Goal: Transaction & Acquisition: Purchase product/service

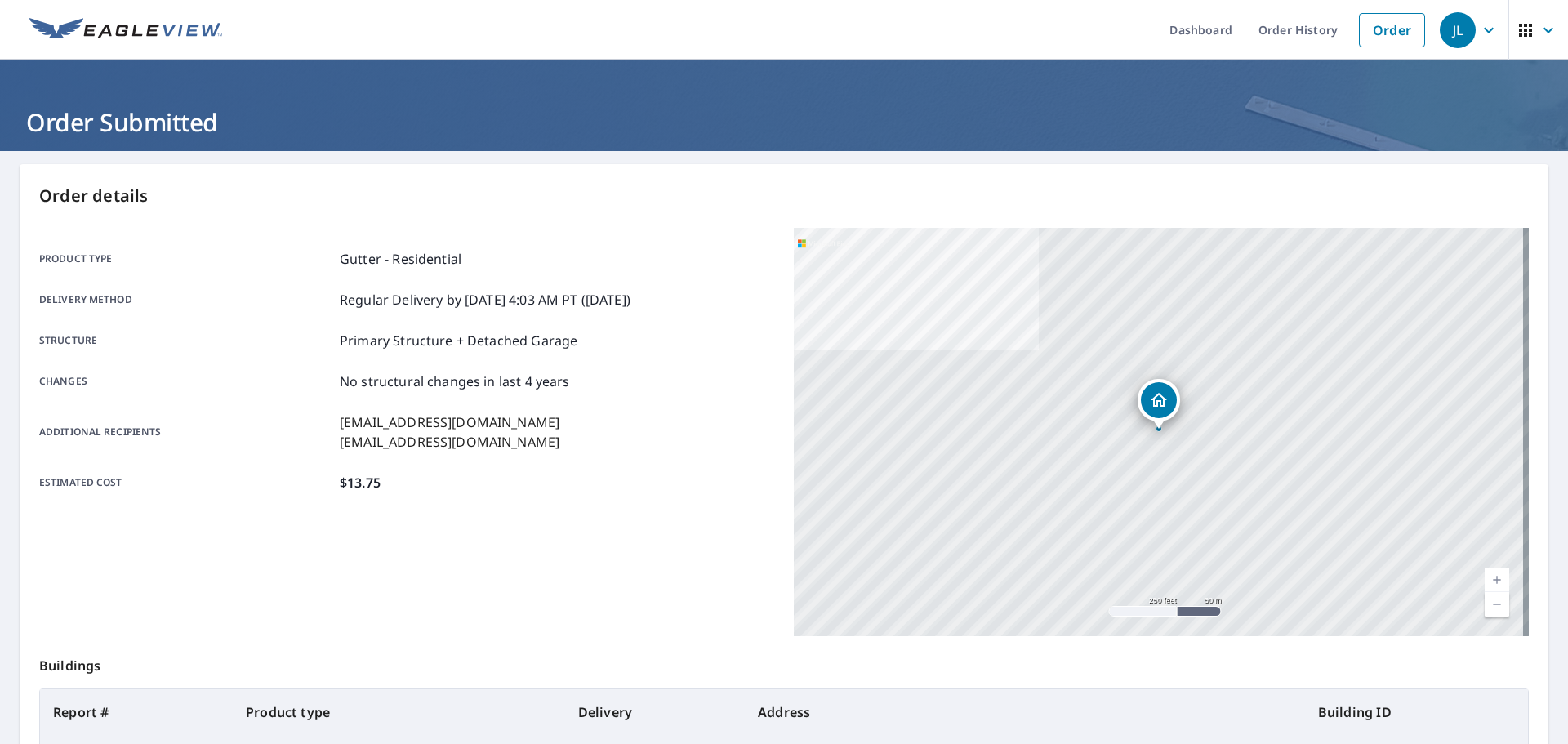
scroll to position [163, 0]
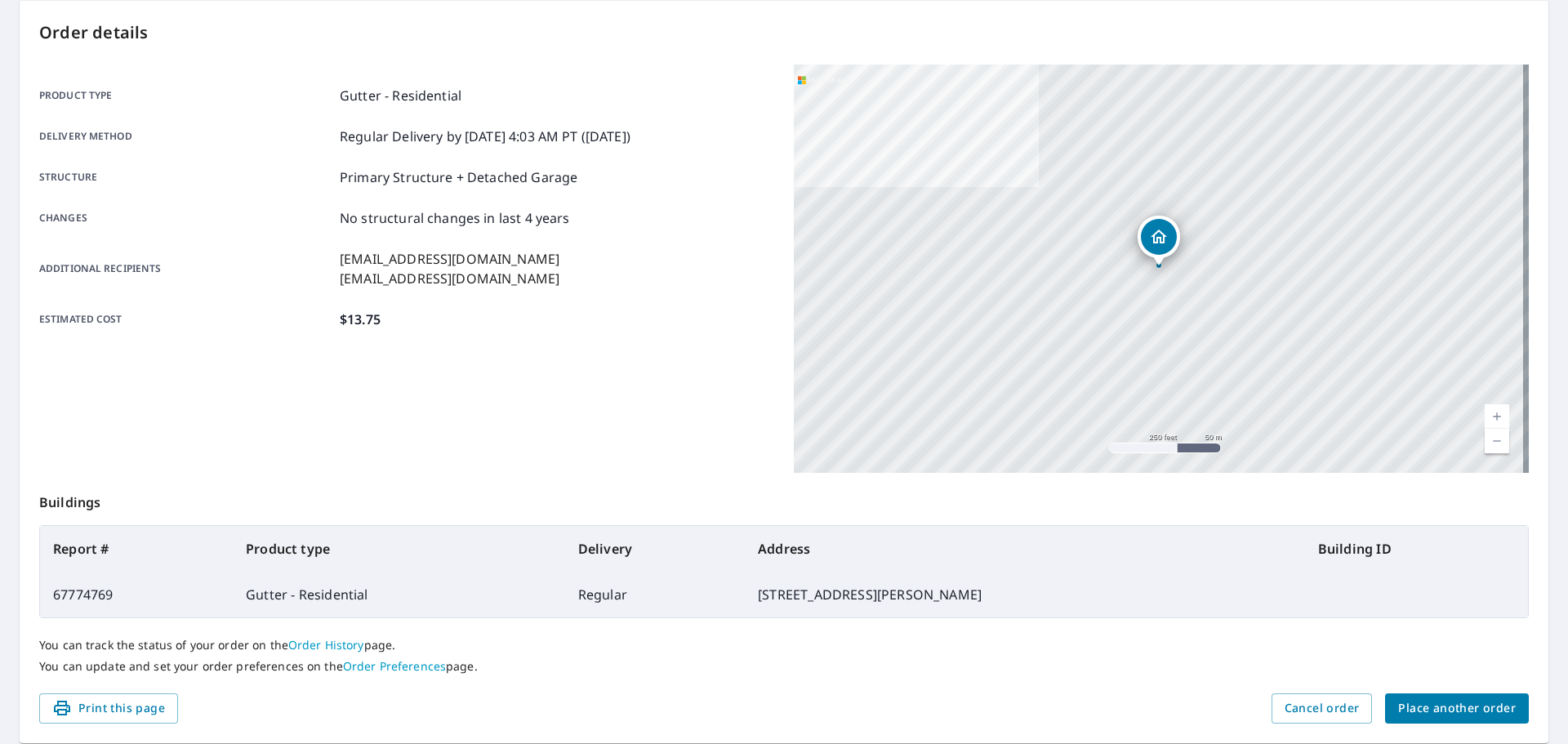
click at [1448, 683] on div "You can track the status of your order on the Order History page. You can updat…" at bounding box center [784, 656] width 1490 height 75
click at [1446, 701] on span "Place another order" at bounding box center [1457, 708] width 117 height 20
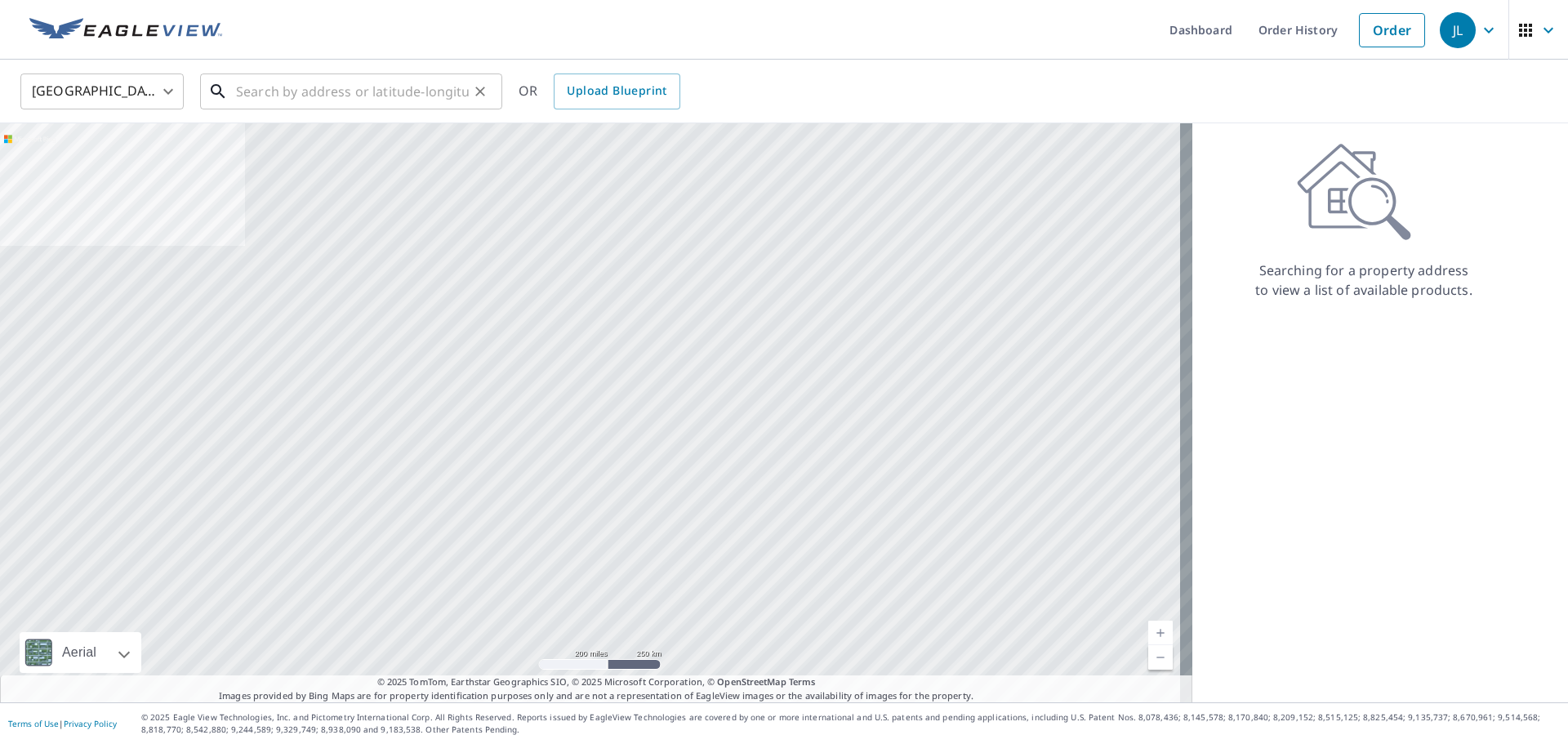
click at [366, 92] on input "text" at bounding box center [352, 92] width 233 height 46
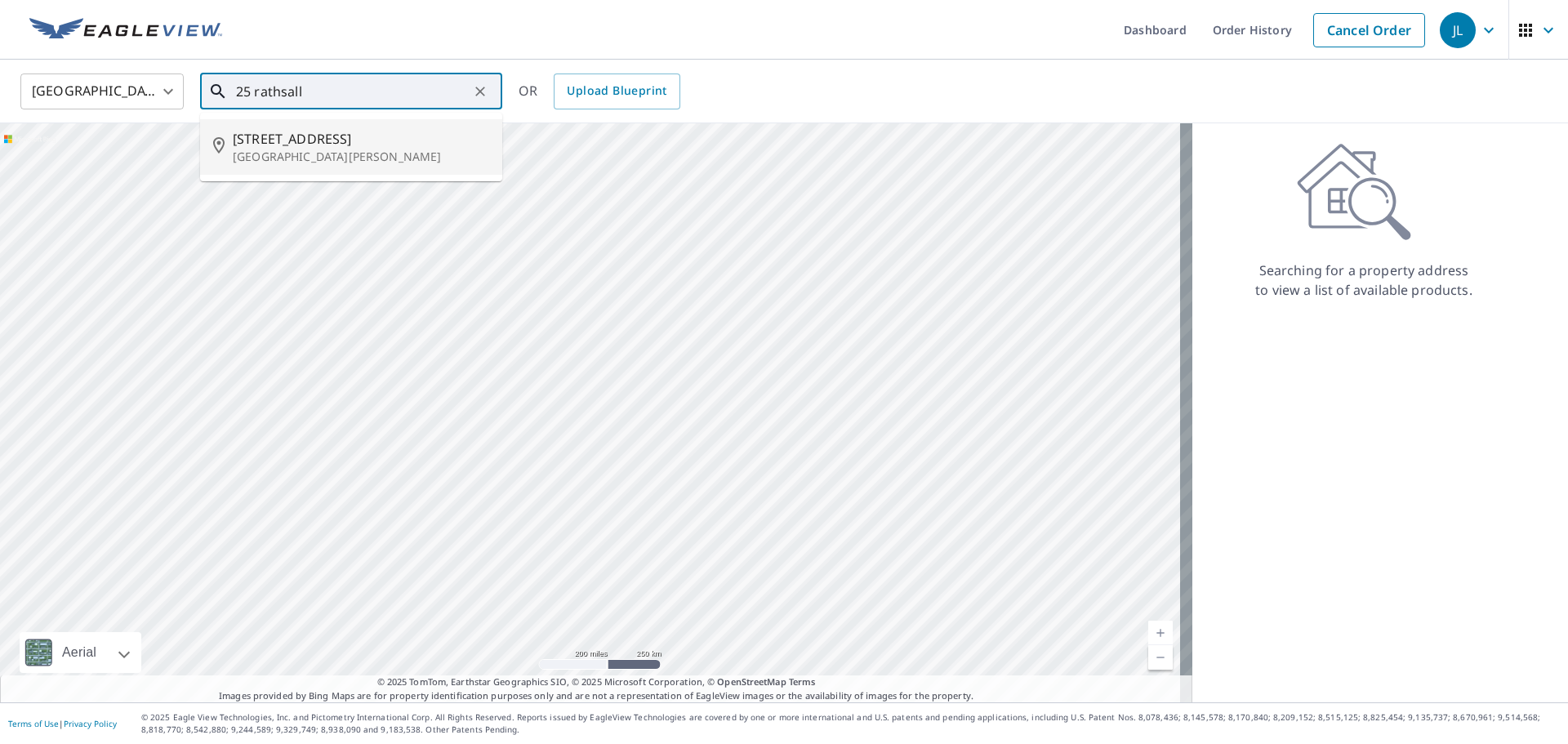
click at [319, 165] on li "[STREET_ADDRESS][PERSON_NAME]" at bounding box center [350, 147] width 302 height 56
type input "[STREET_ADDRESS][PERSON_NAME]"
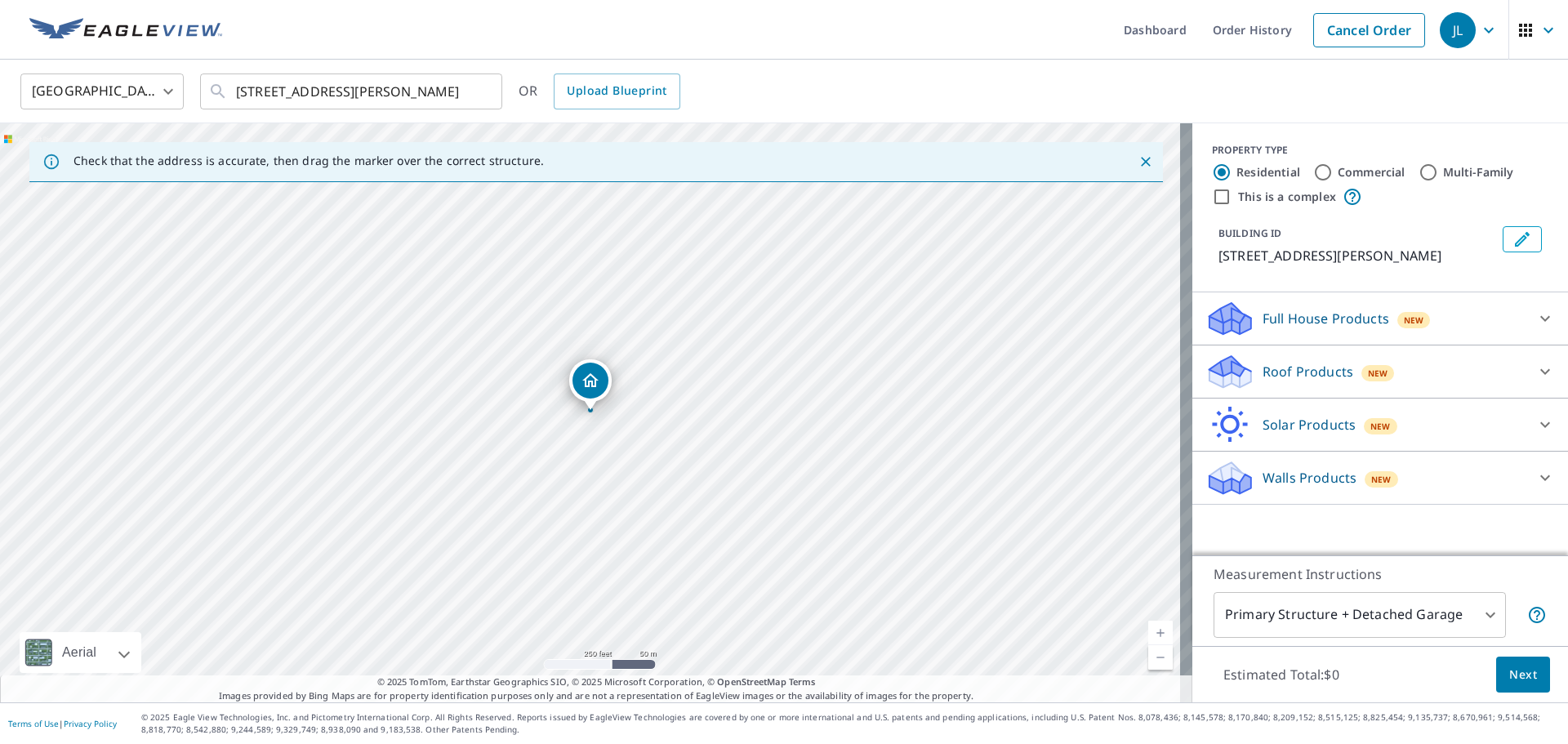
click at [1392, 482] on div "Walls Products New" at bounding box center [1365, 478] width 320 height 39
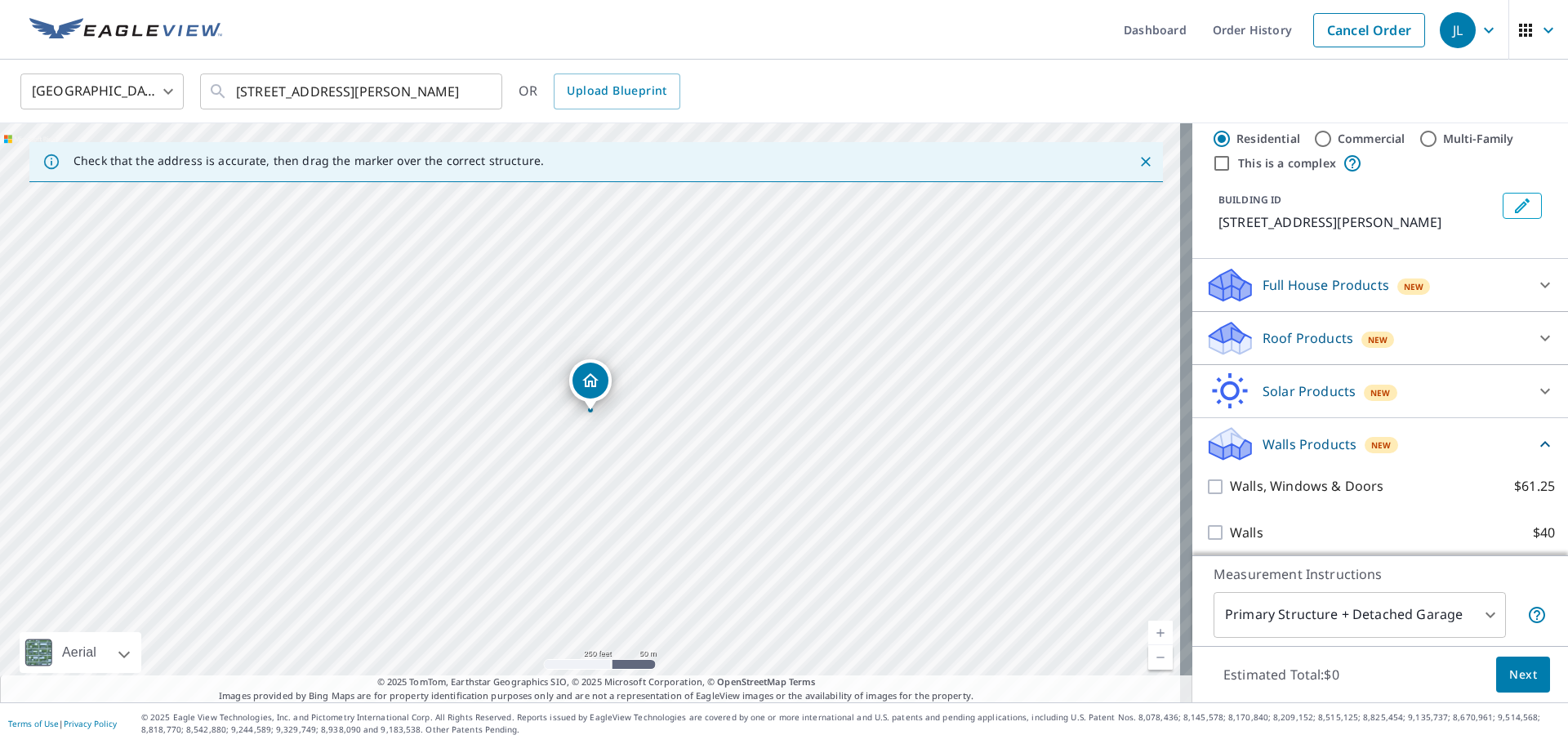
scroll to position [61, 0]
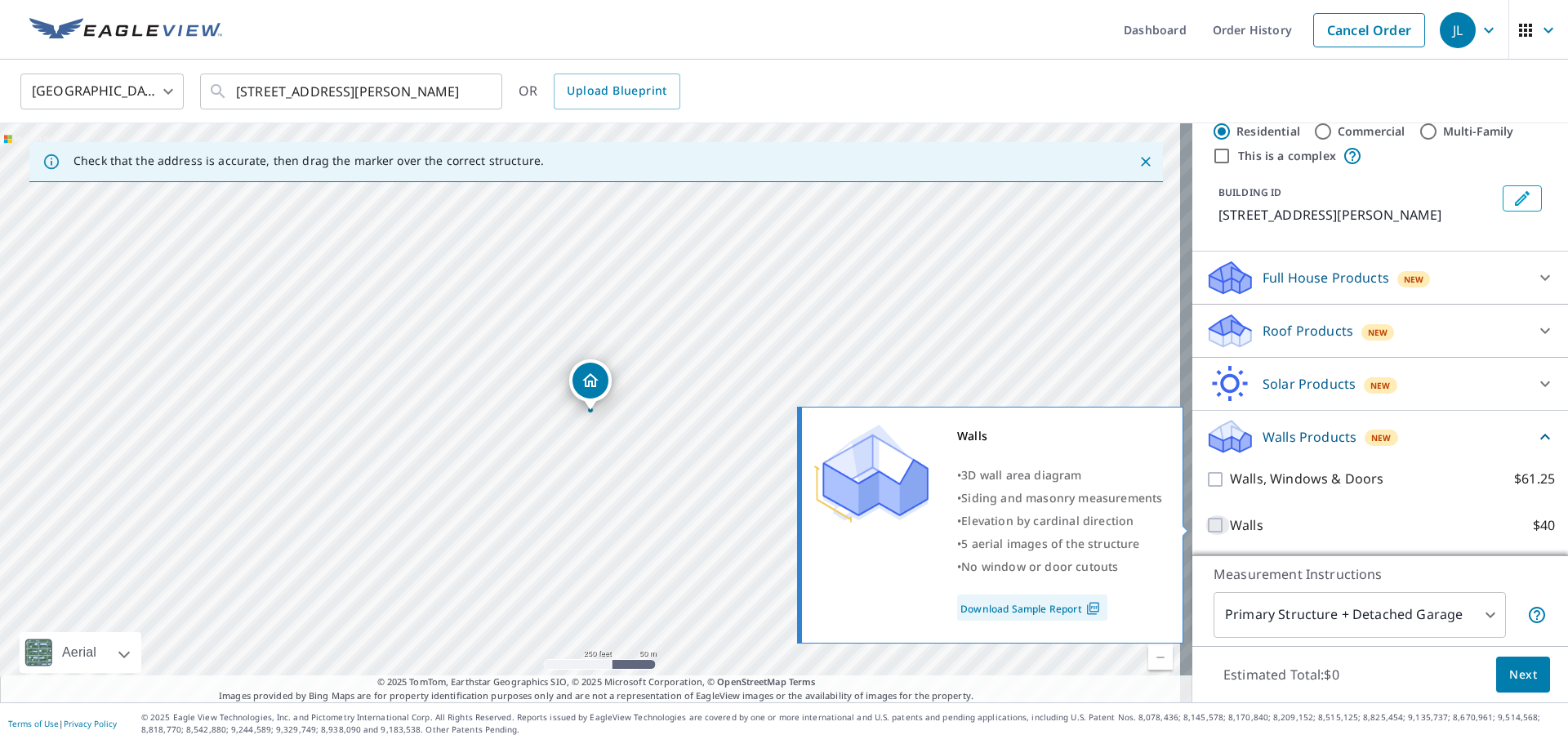
click at [1206, 532] on input "Walls $40" at bounding box center [1218, 525] width 25 height 19
checkbox input "true"
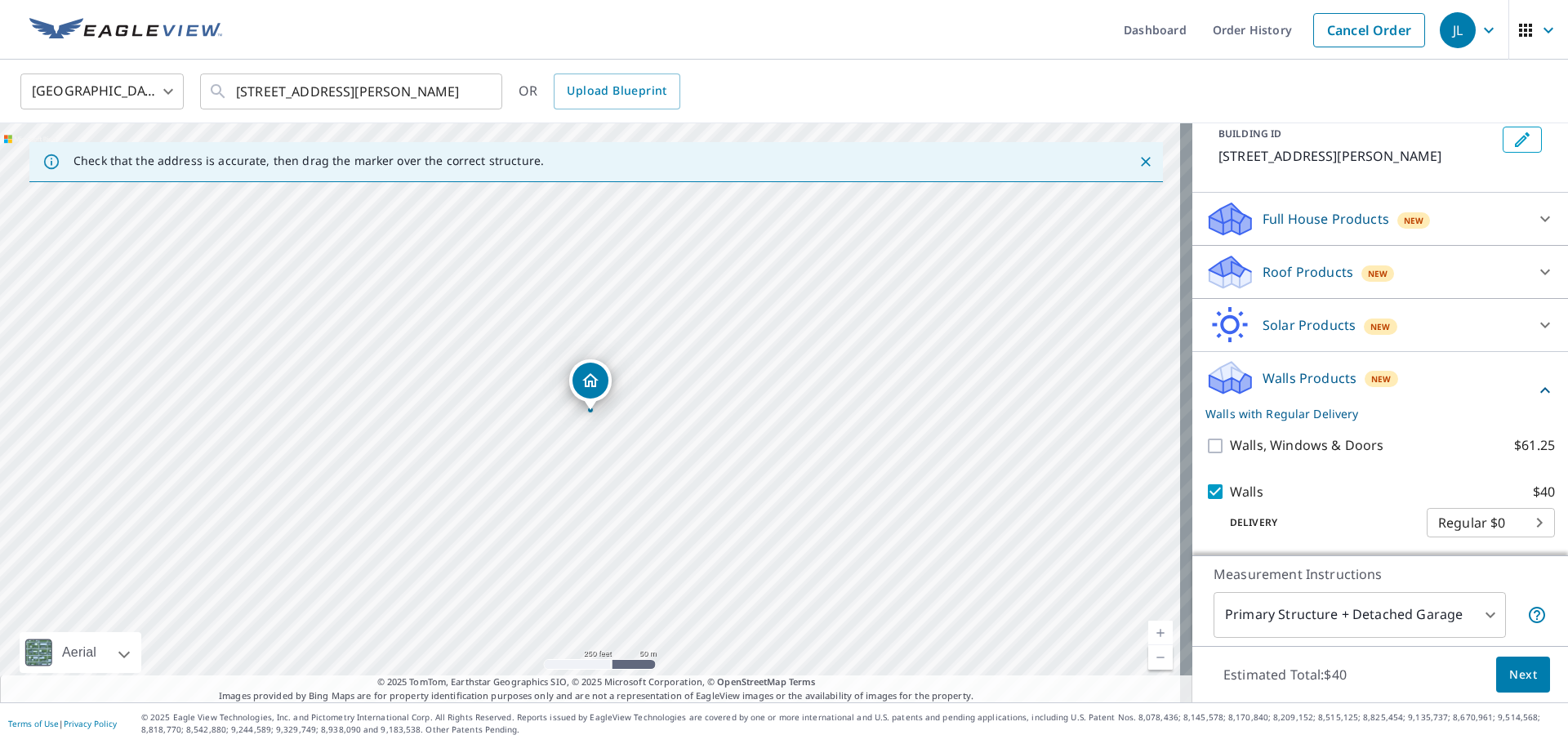
scroll to position [122, 0]
click at [1509, 671] on span "Next" at bounding box center [1523, 675] width 28 height 20
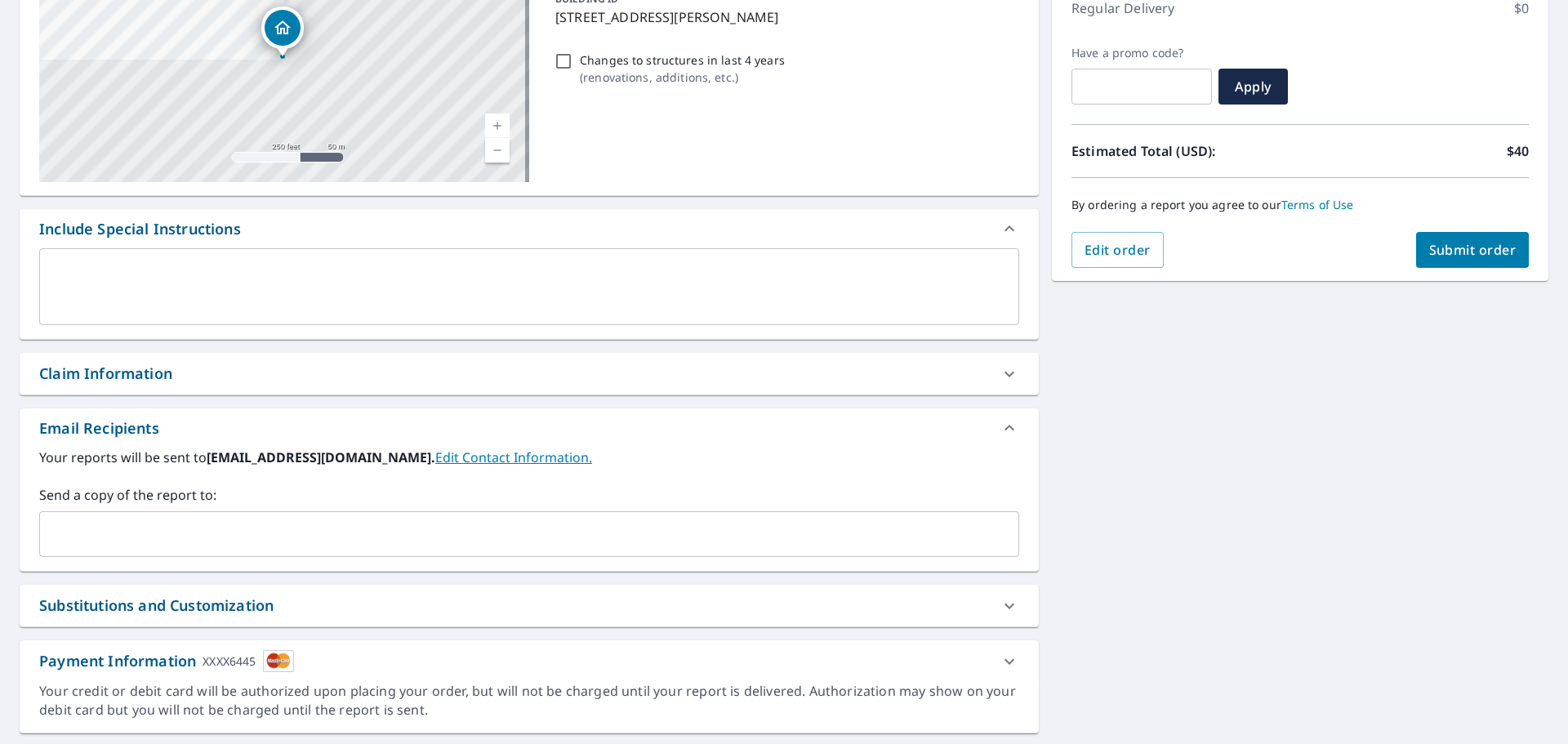
scroll to position [245, 0]
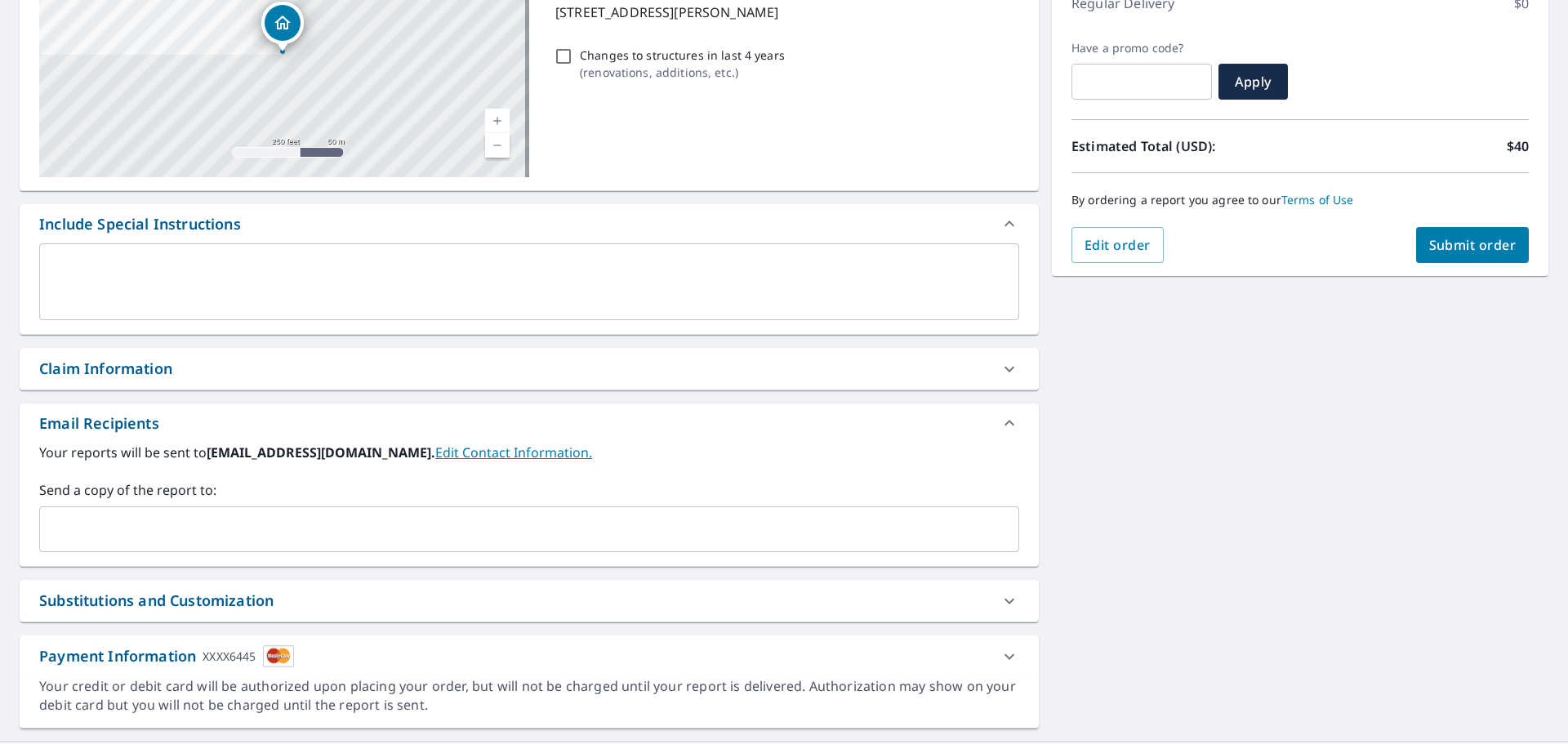
click at [262, 536] on input "text" at bounding box center [517, 529] width 941 height 31
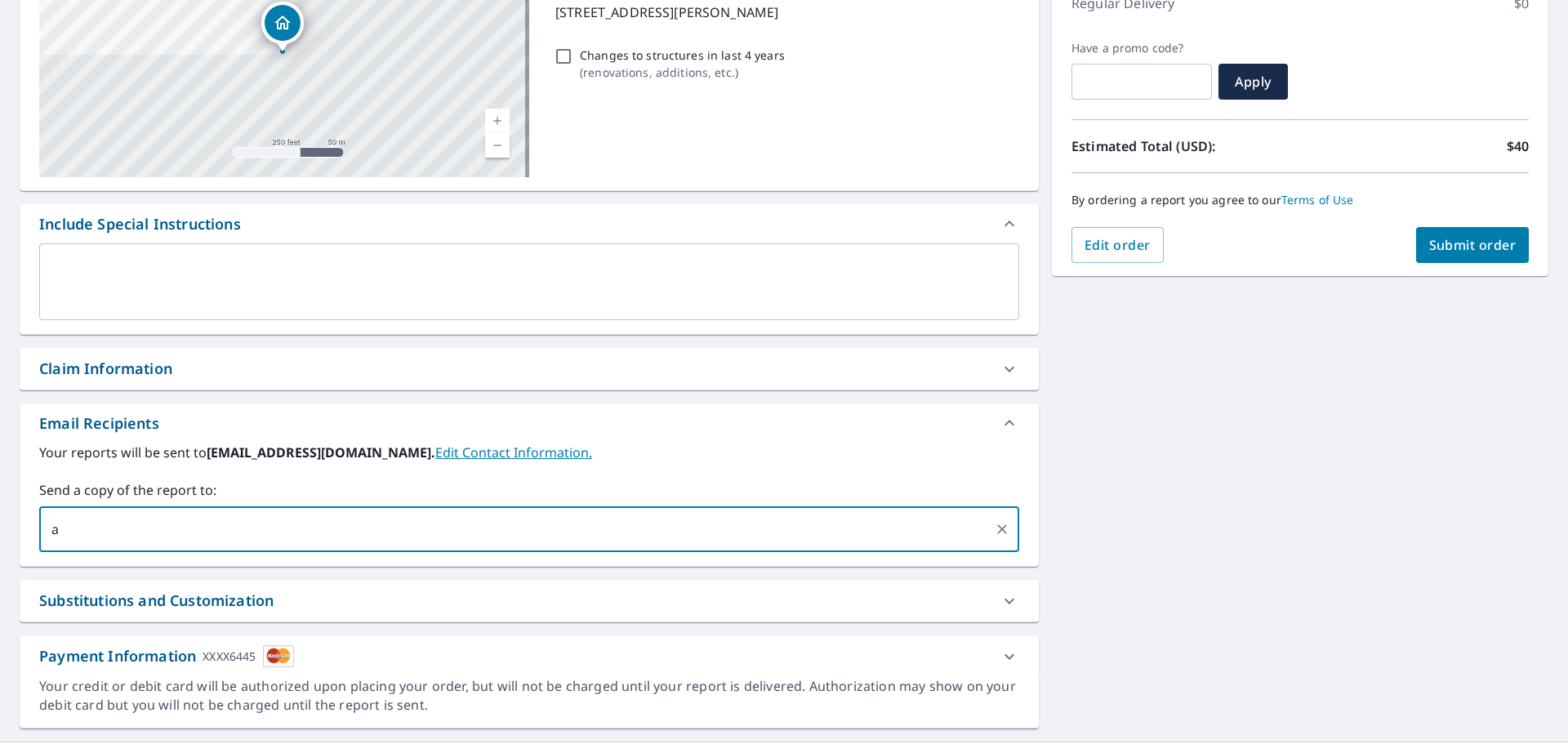
type input "[EMAIL_ADDRESS][DOMAIN_NAME]"
click at [1467, 235] on button "Submit order" at bounding box center [1473, 244] width 114 height 36
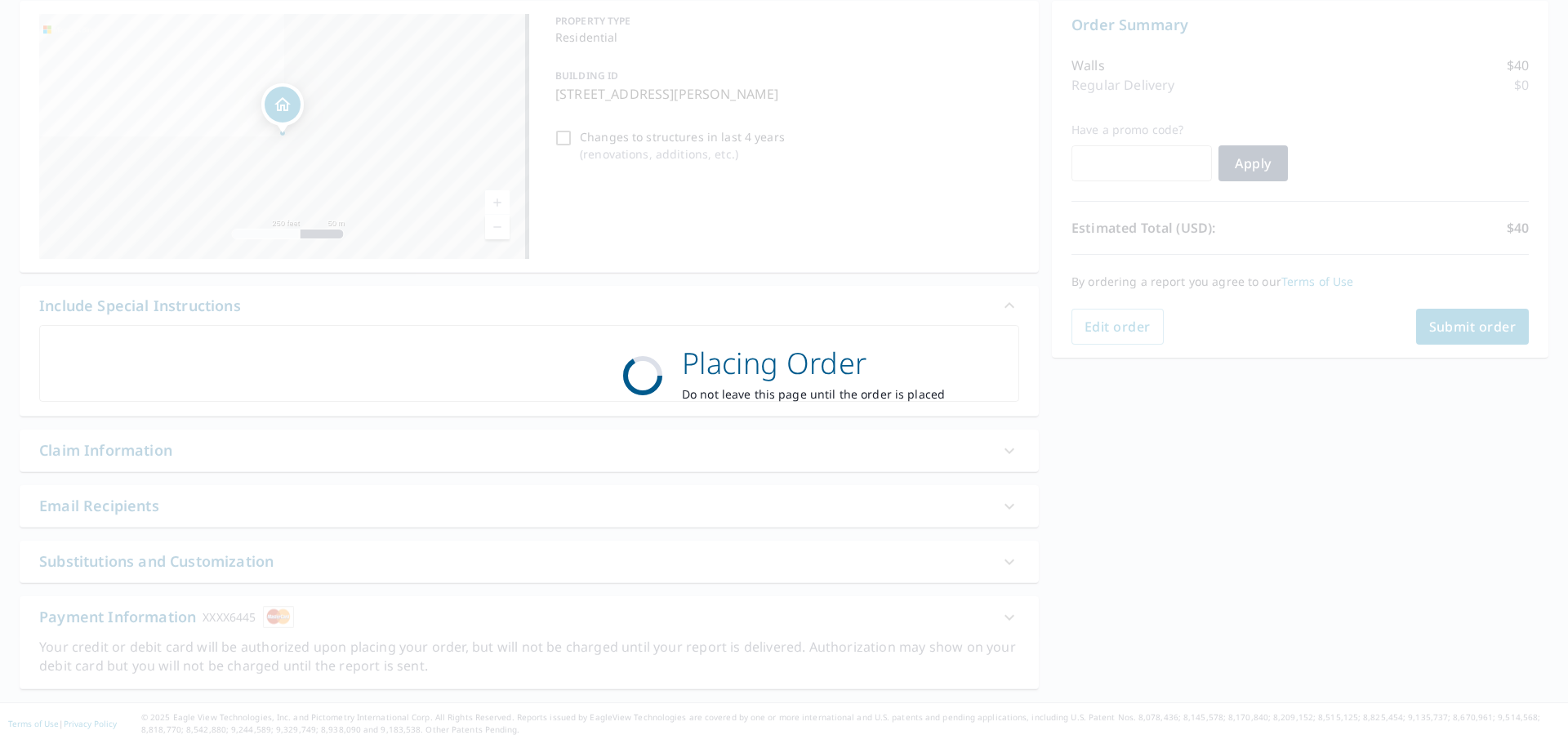
scroll to position [163, 0]
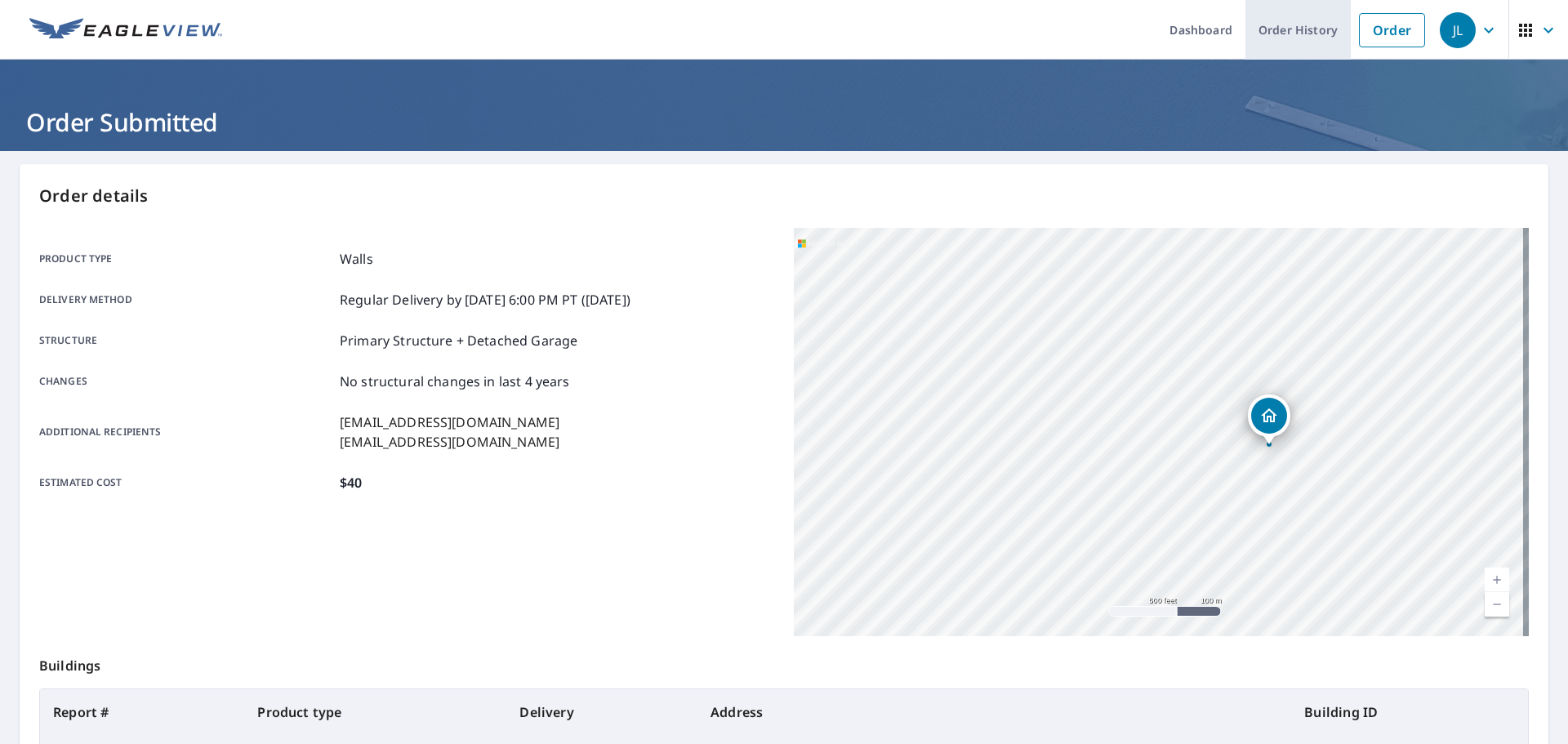
click at [1261, 28] on link "Order History" at bounding box center [1298, 29] width 106 height 60
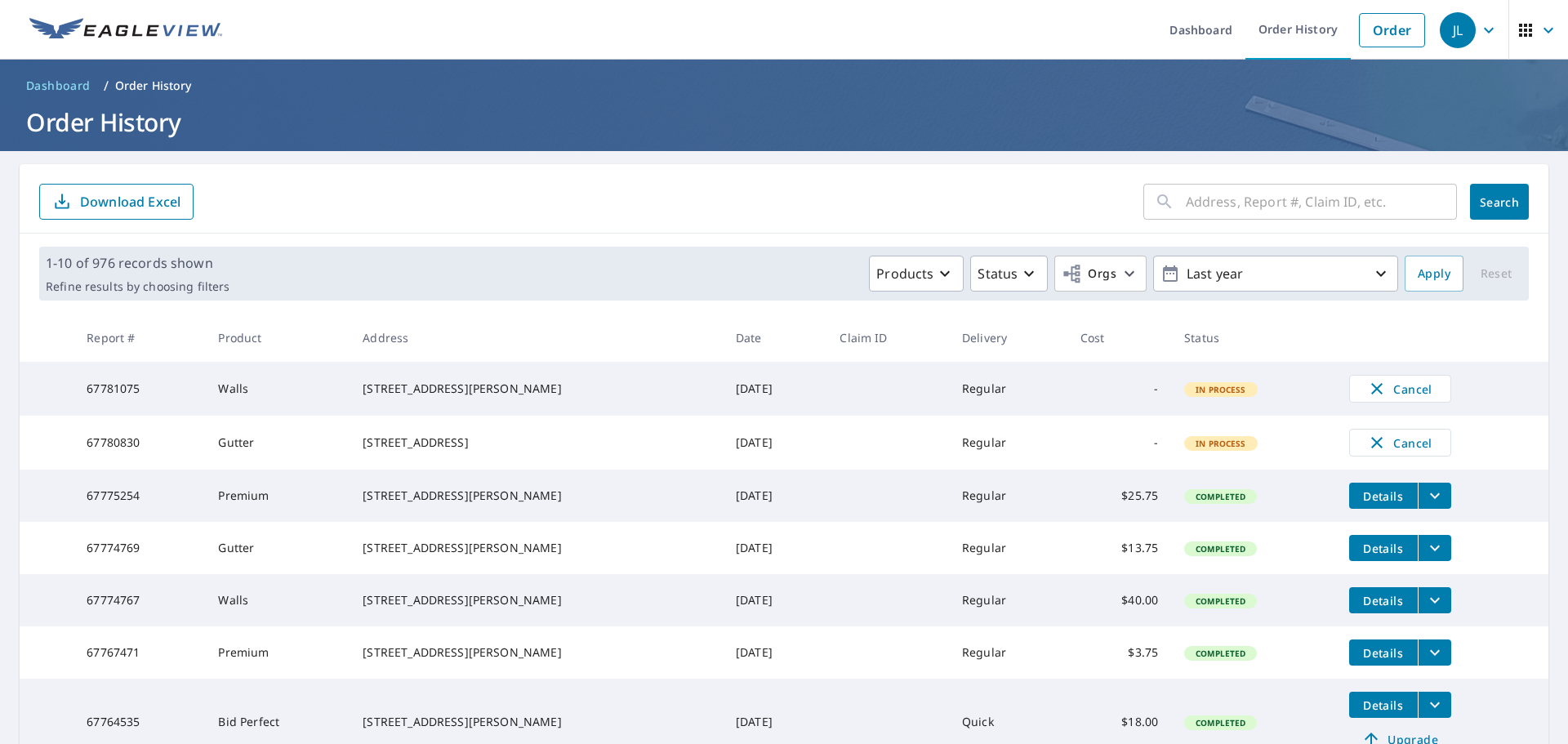
click at [1284, 198] on input "text" at bounding box center [1322, 202] width 272 height 46
type input "108 ARIEL CT"
click at [1483, 210] on button "Search" at bounding box center [1499, 201] width 59 height 36
